Goal: Information Seeking & Learning: Learn about a topic

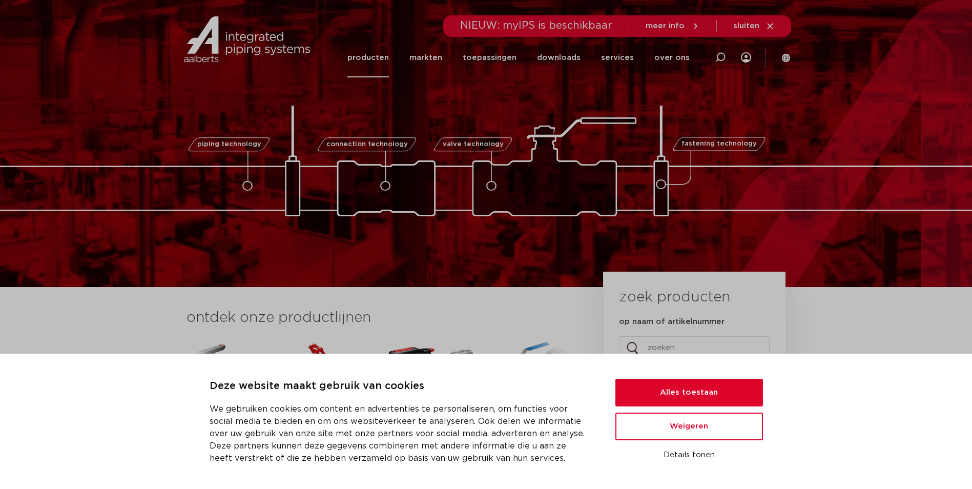
click at [379, 56] on link "producten" at bounding box center [367, 57] width 41 height 39
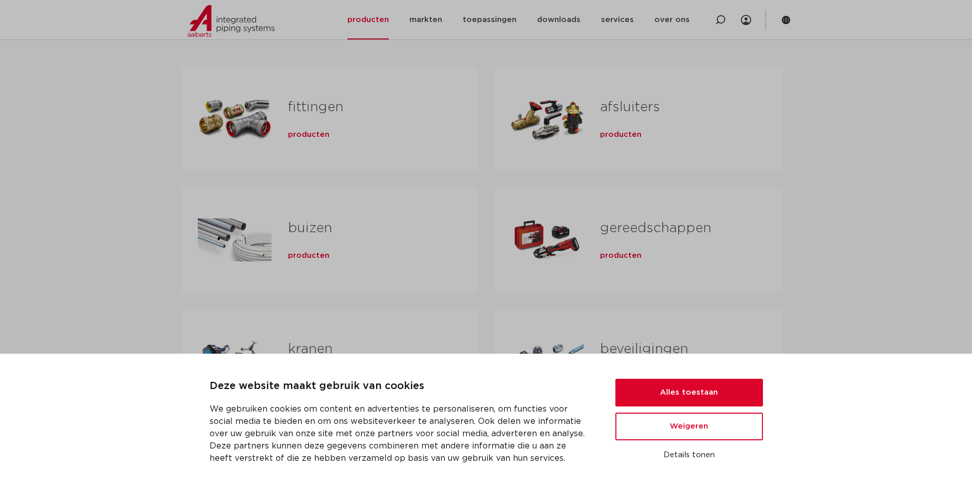
scroll to position [205, 0]
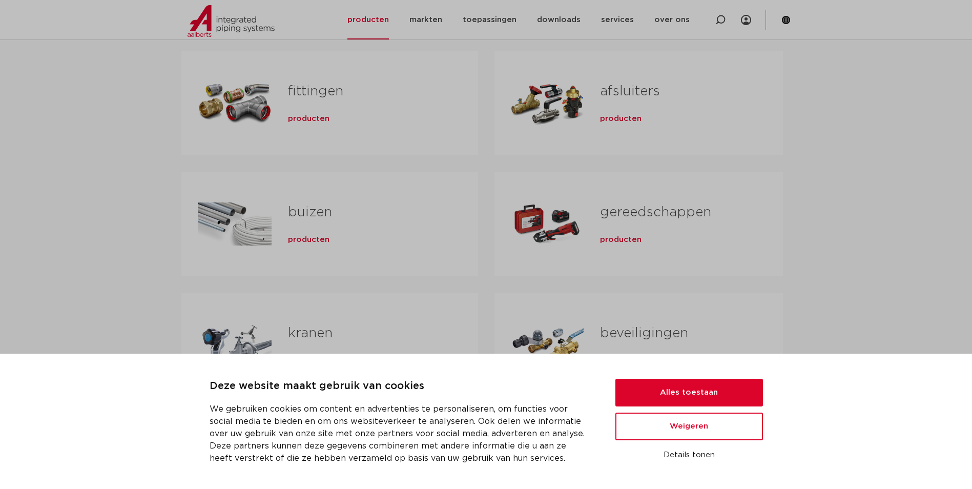
click at [233, 104] on div "Tabs. Open items met enter of spatie, sluit af met escape en navigeer met de pi…" at bounding box center [235, 103] width 74 height 72
click at [661, 393] on button "Alles toestaan" at bounding box center [688, 392] width 147 height 28
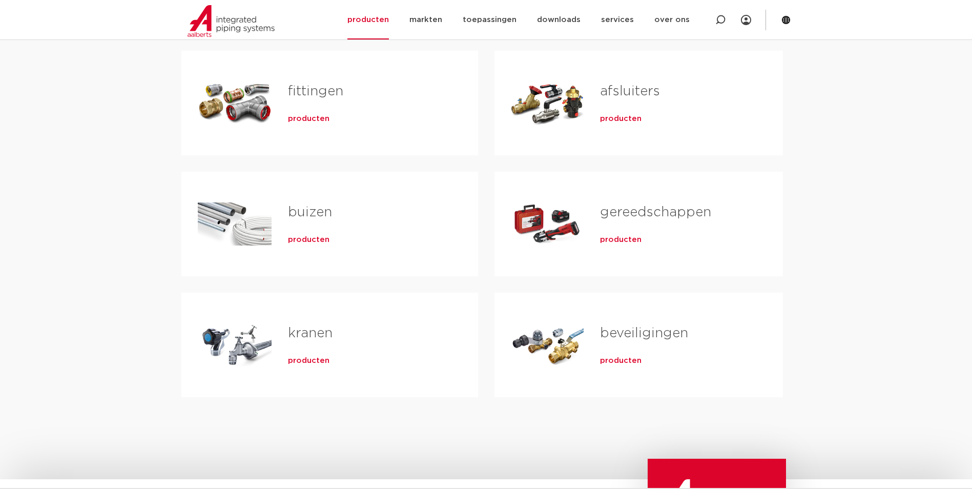
click at [299, 118] on span "producten" at bounding box center [308, 119] width 41 height 10
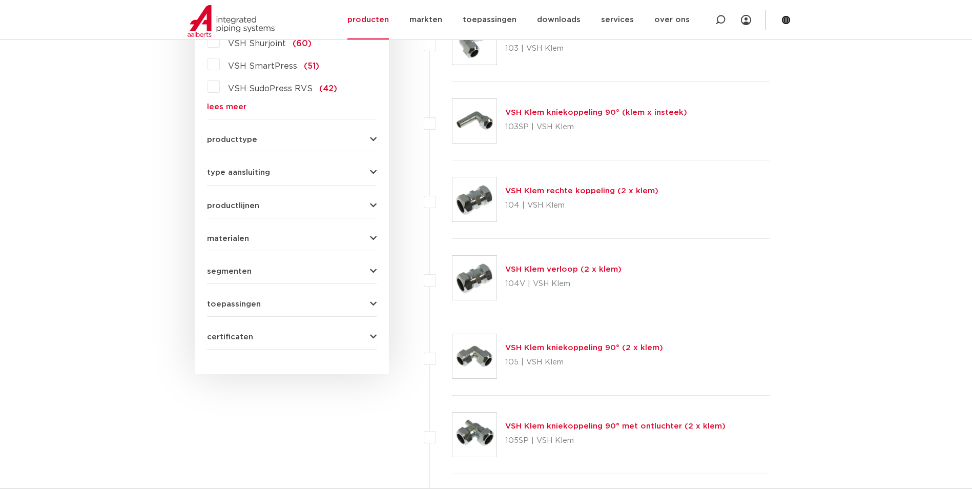
scroll to position [358, 0]
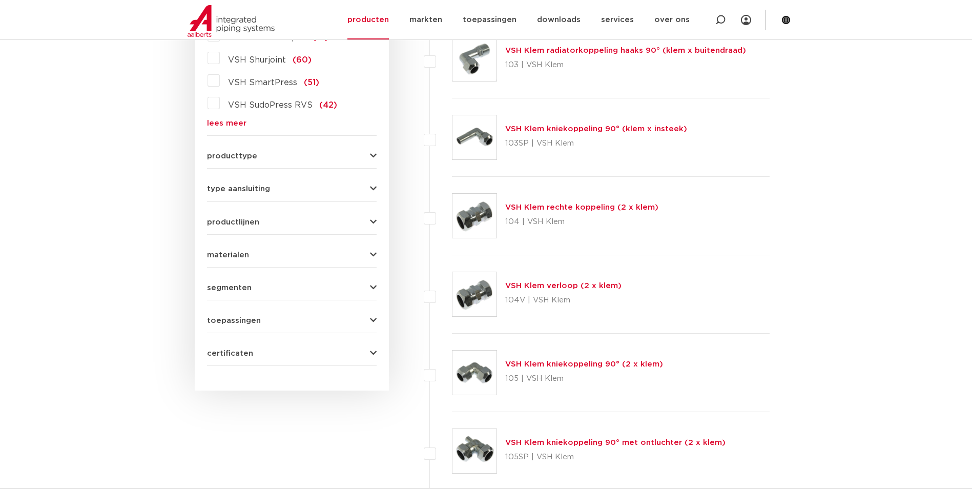
click at [549, 285] on link "VSH Klem verloop (2 x klem)" at bounding box center [563, 286] width 116 height 8
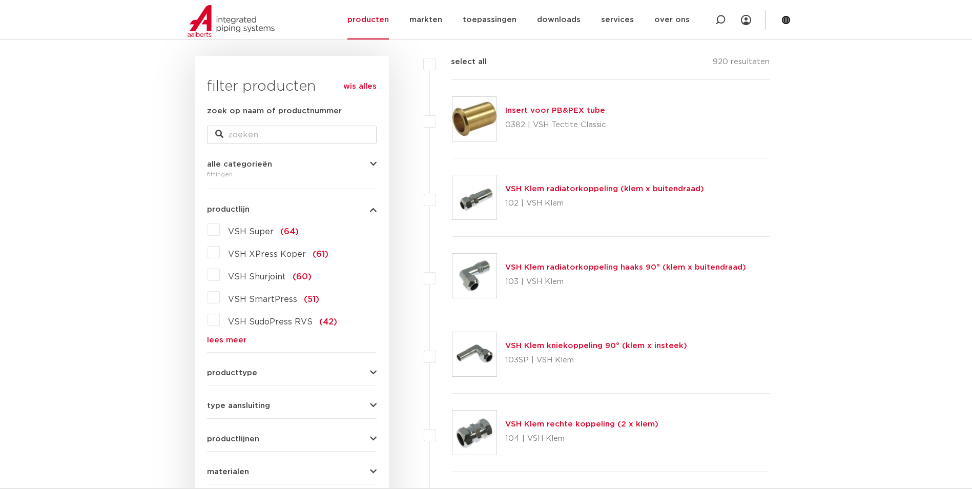
scroll to position [217, 0]
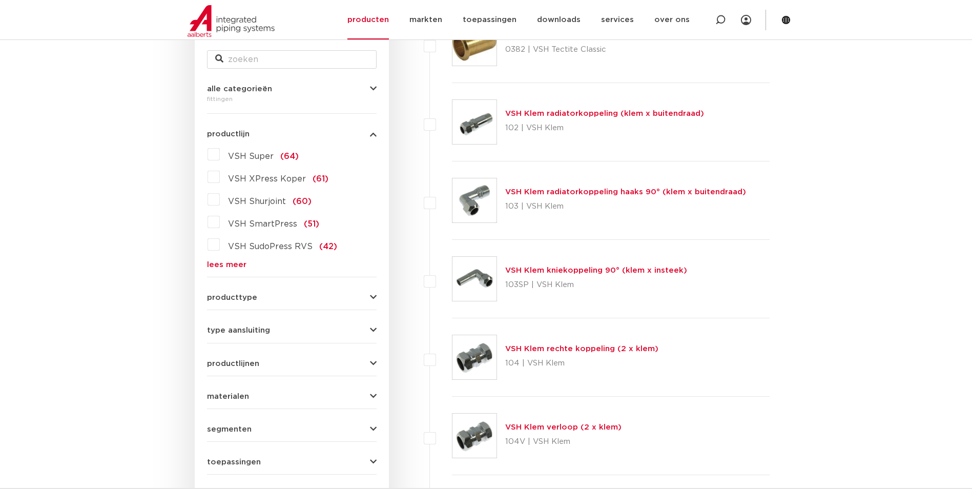
click at [220, 175] on label "VSH XPress Koper (61)" at bounding box center [274, 176] width 109 height 16
click at [0, 0] on input "VSH XPress Koper (61)" at bounding box center [0, 0] width 0 height 0
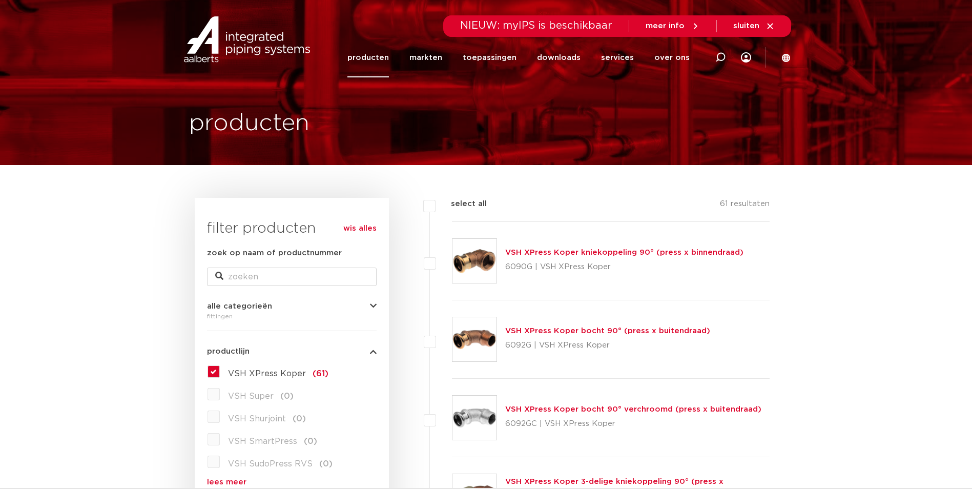
click at [220, 370] on label "VSH XPress Koper (61)" at bounding box center [274, 371] width 109 height 16
click at [0, 0] on input "VSH XPress Koper (61)" at bounding box center [0, 0] width 0 height 0
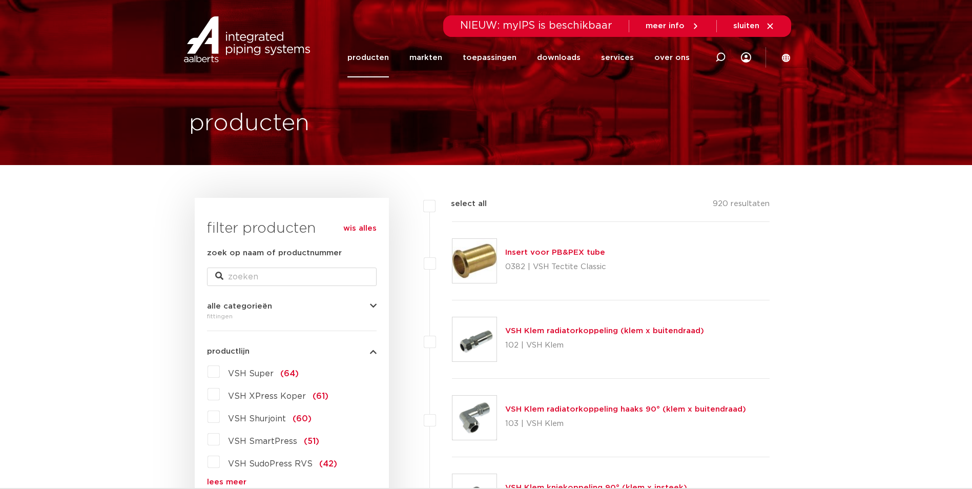
click at [220, 370] on label "VSH Super (64)" at bounding box center [259, 371] width 79 height 16
click at [0, 0] on input "VSH Super (64)" at bounding box center [0, 0] width 0 height 0
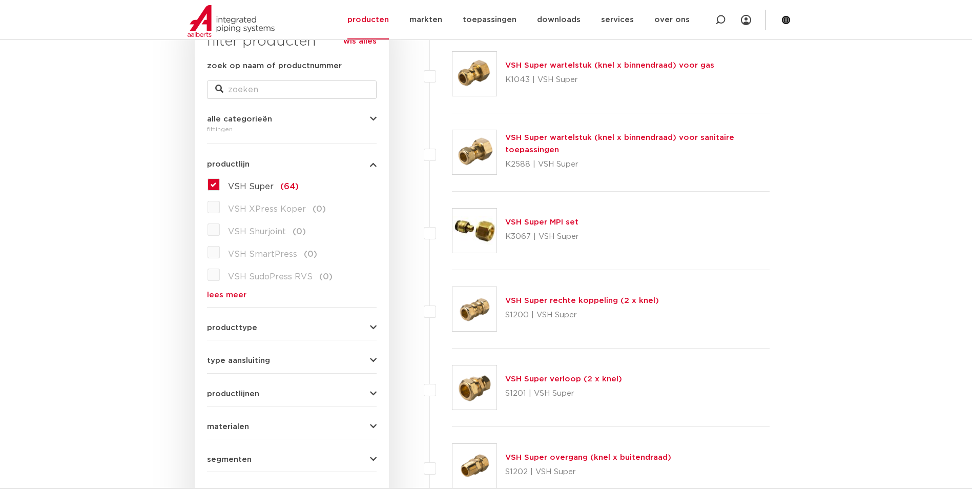
scroll to position [205, 0]
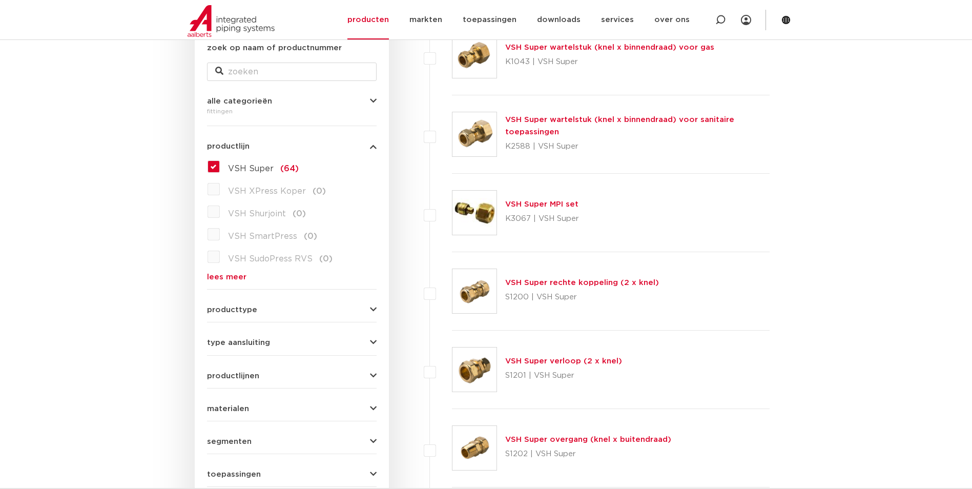
click at [558, 359] on link "VSH Super verloop (2 x knel)" at bounding box center [563, 361] width 117 height 8
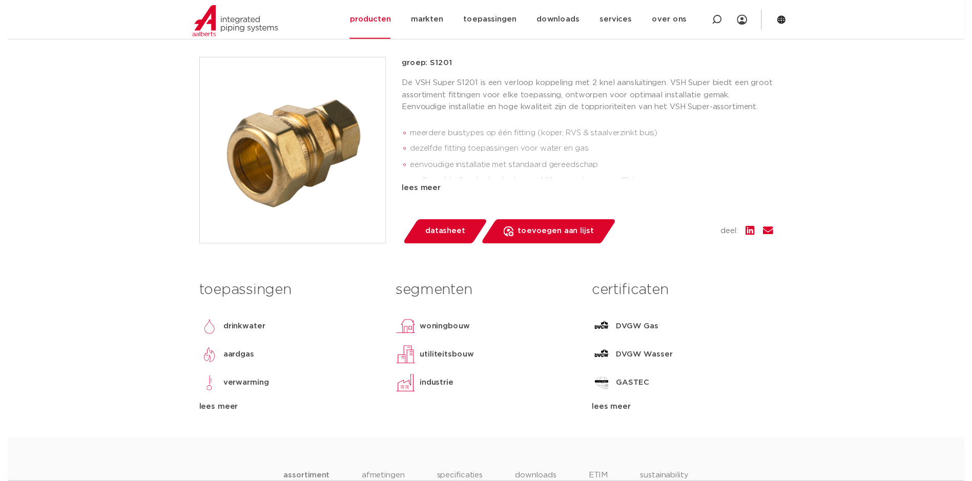
scroll to position [205, 0]
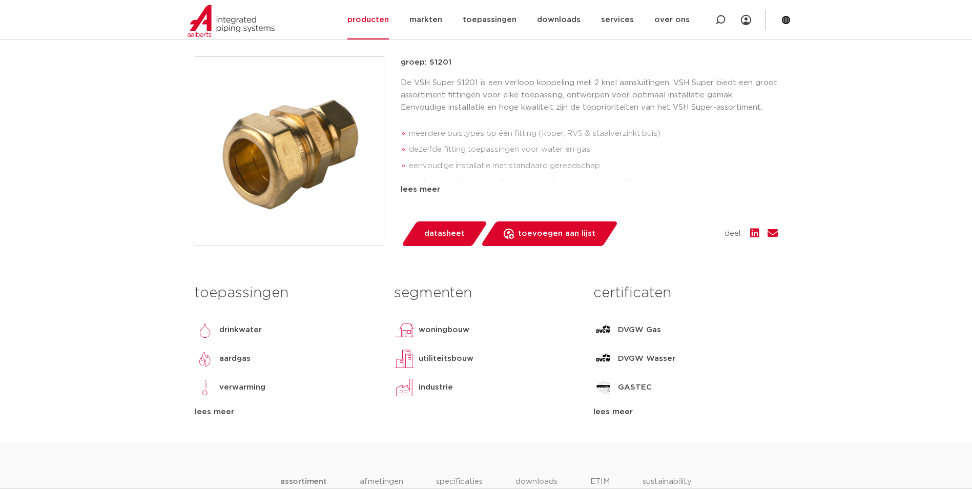
click at [440, 231] on span "datasheet" at bounding box center [444, 233] width 40 height 16
